Goal: Navigation & Orientation: Find specific page/section

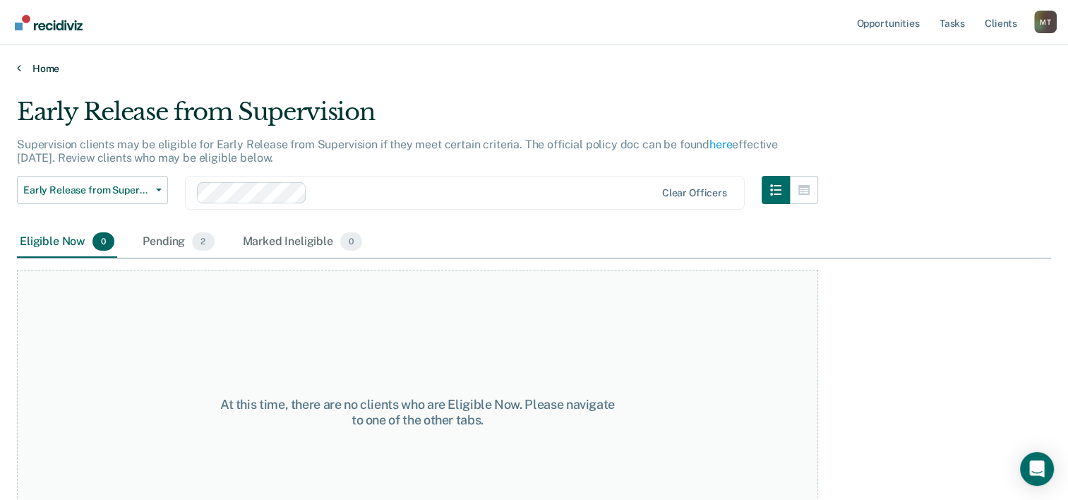
click at [46, 71] on link "Home" at bounding box center [534, 68] width 1034 height 13
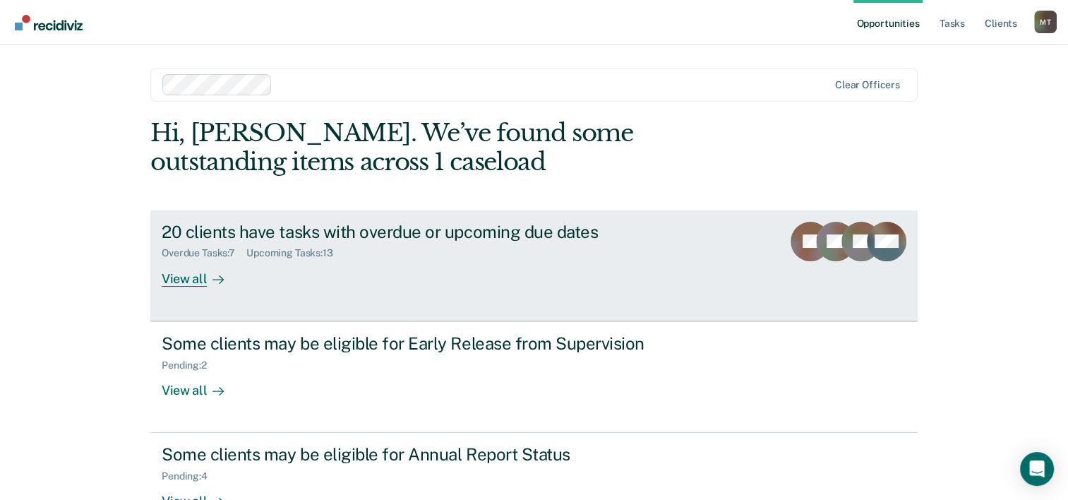
click at [201, 283] on div "View all" at bounding box center [201, 273] width 79 height 28
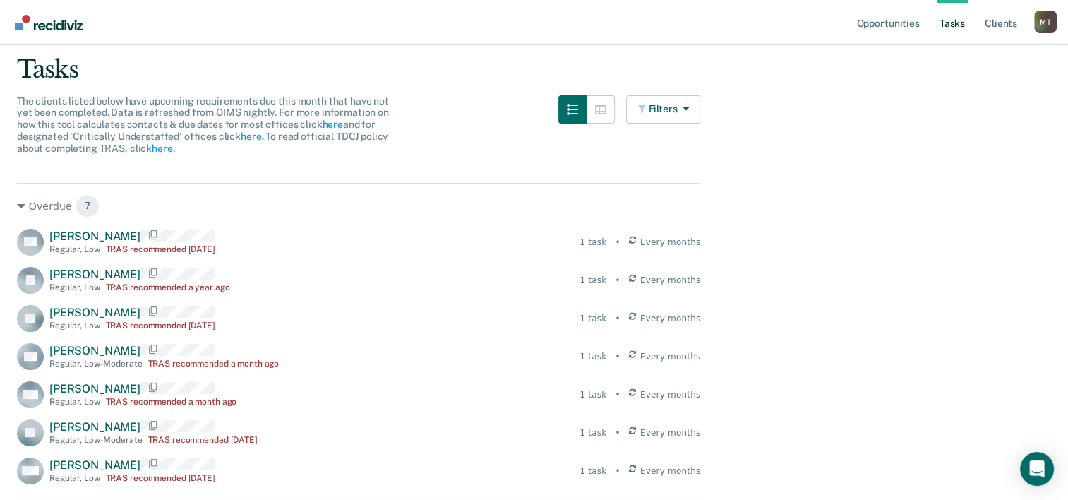
scroll to position [92, 0]
click at [1000, 20] on link "Client s" at bounding box center [1001, 22] width 38 height 45
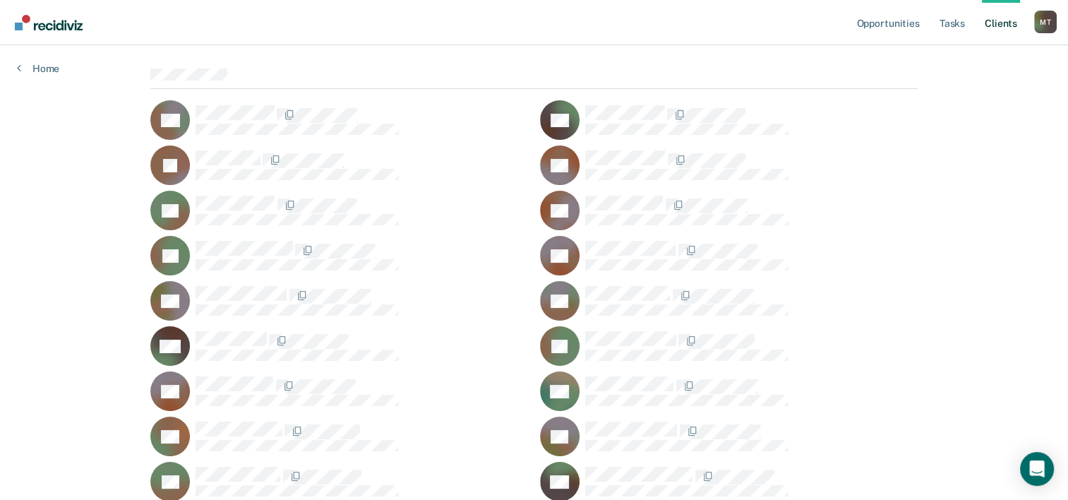
scroll to position [106, 0]
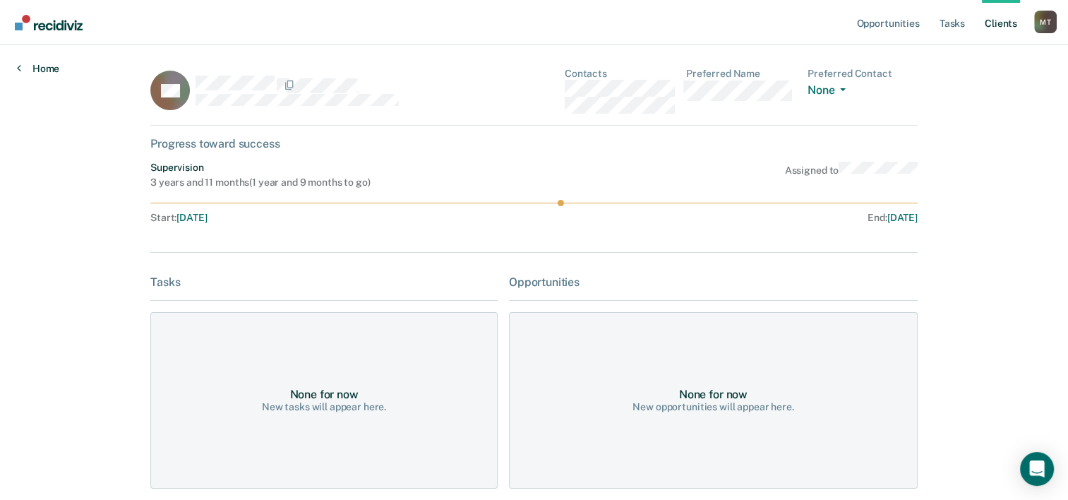
click at [43, 65] on link "Home" at bounding box center [38, 68] width 42 height 13
